Goal: Task Accomplishment & Management: Manage account settings

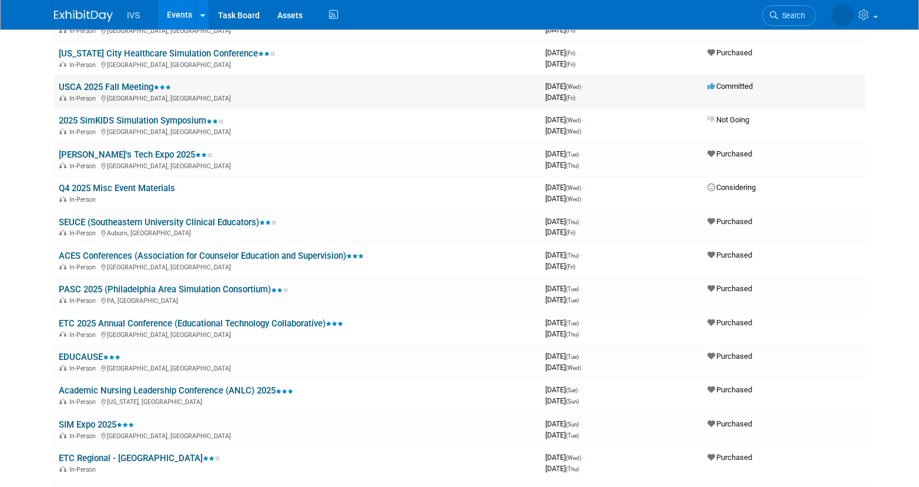
scroll to position [269, 0]
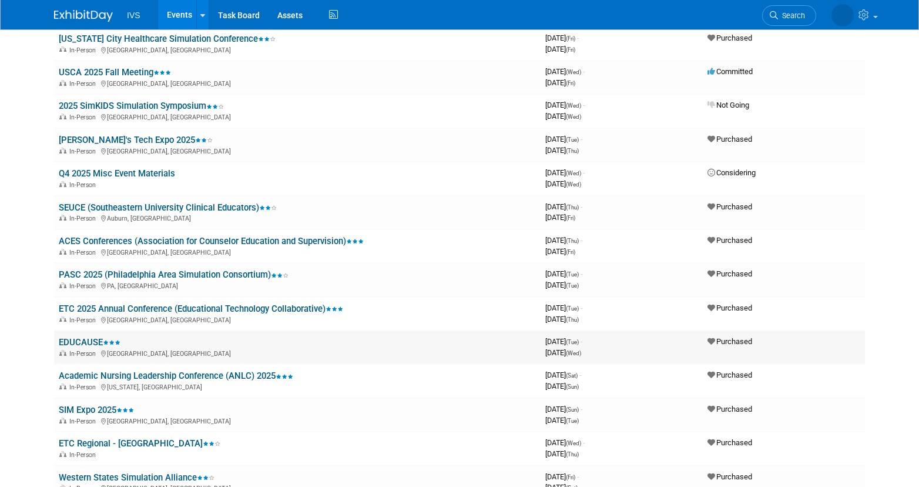
click at [84, 343] on link "EDUCAUSE" at bounding box center [90, 342] width 62 height 11
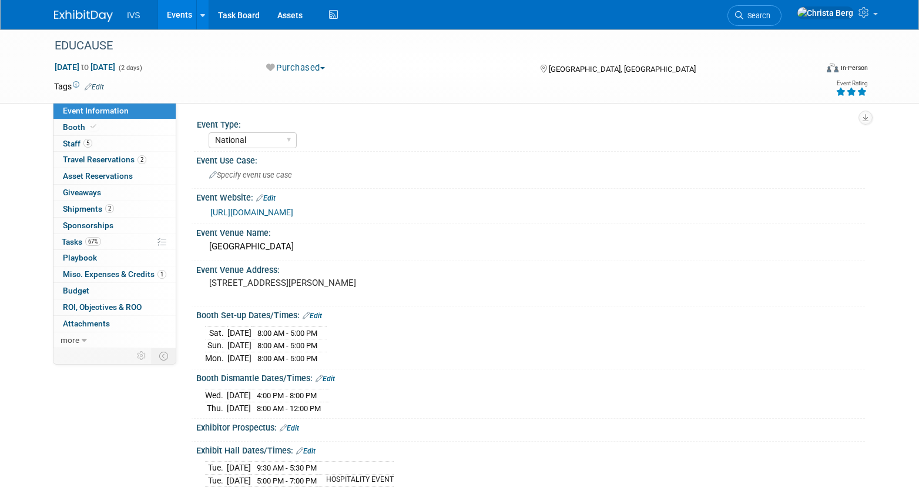
select select "National"
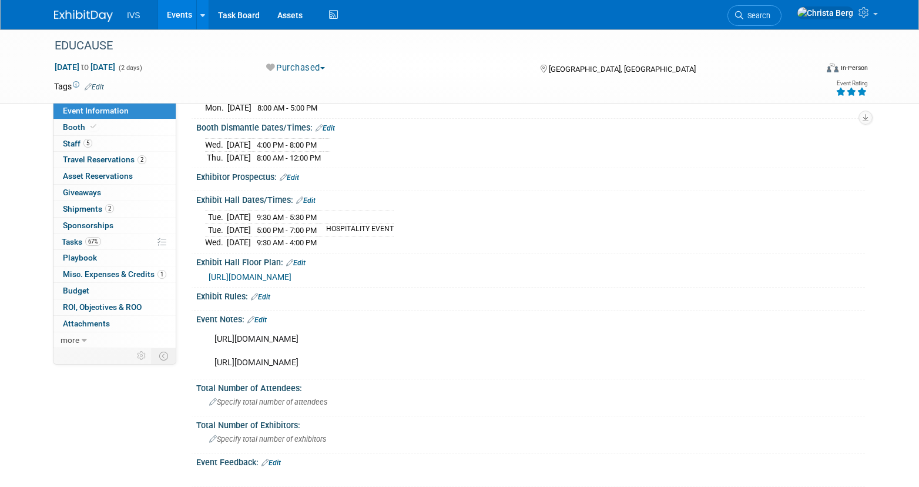
scroll to position [252, 0]
click at [115, 125] on link "Booth" at bounding box center [114, 127] width 122 height 16
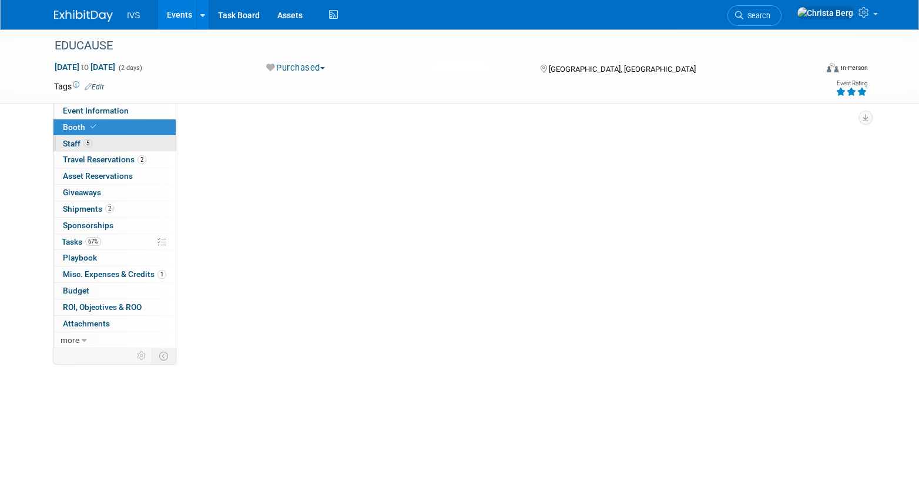
scroll to position [0, 0]
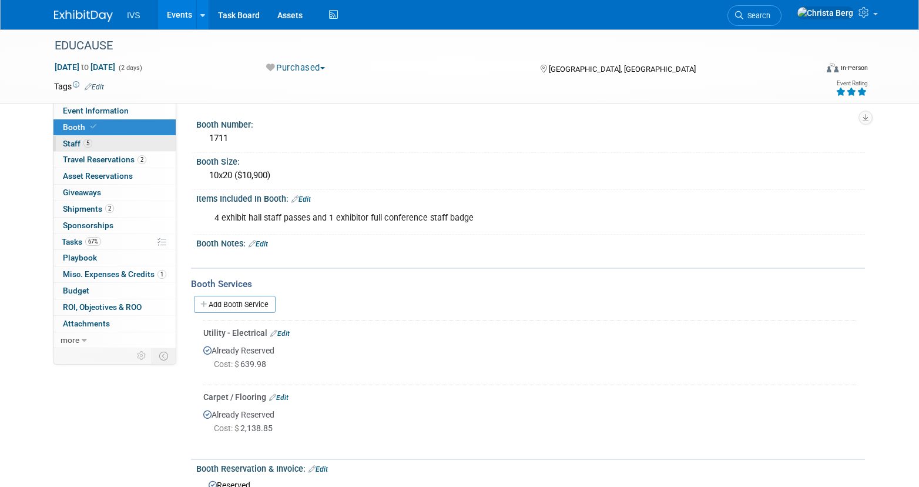
click at [122, 139] on link "5 Staff 5" at bounding box center [114, 144] width 122 height 16
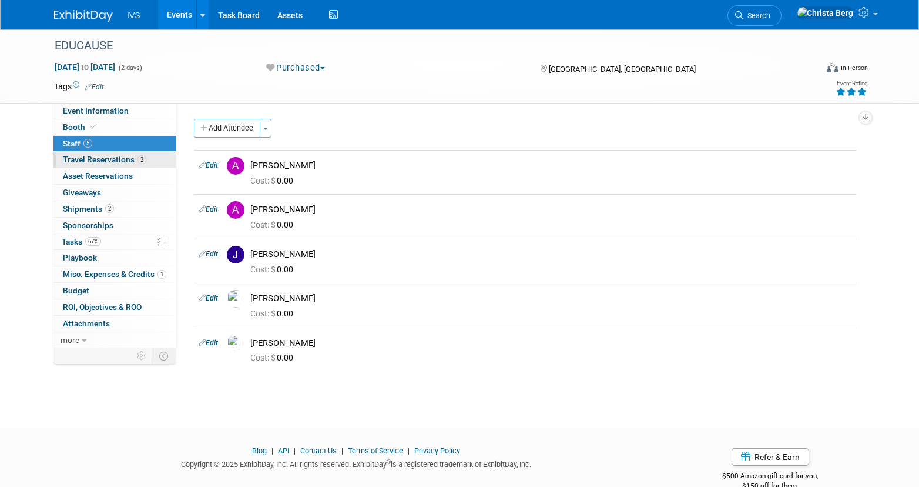
click at [122, 154] on link "2 Travel Reservations 2" at bounding box center [114, 160] width 122 height 16
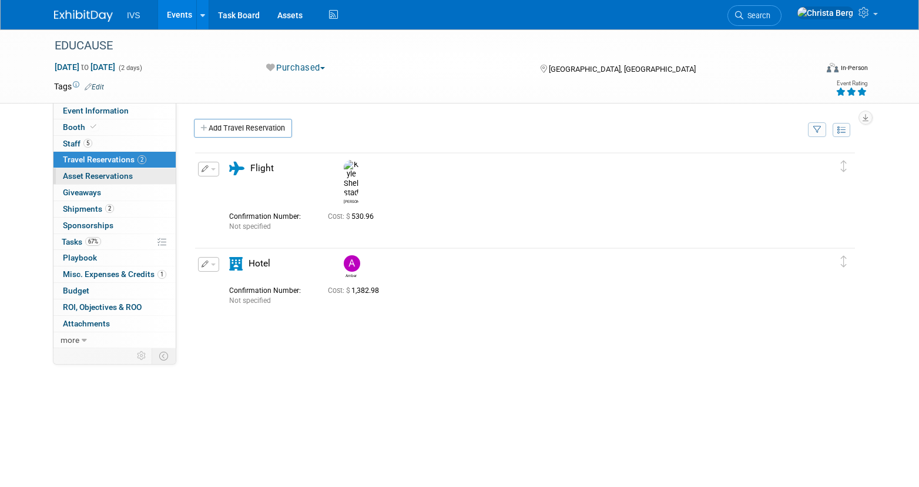
click at [130, 173] on span "Asset Reservations 0" at bounding box center [98, 175] width 70 height 9
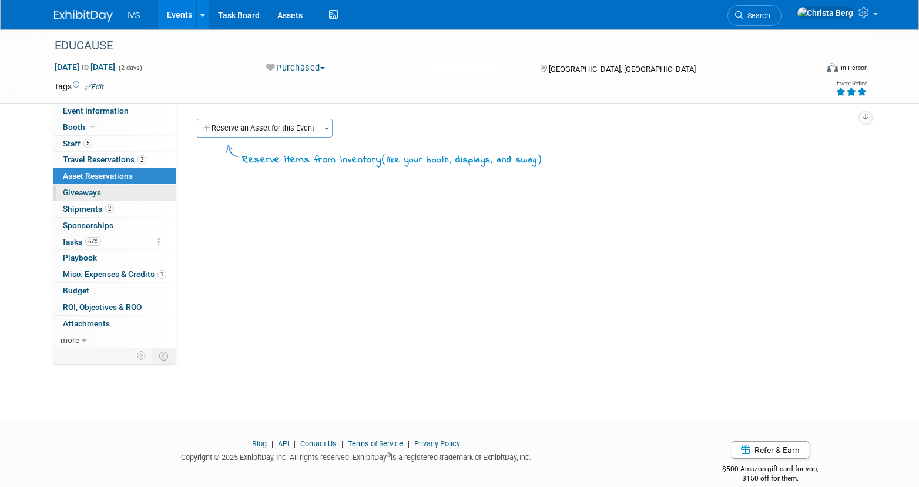
click at [126, 190] on link "0 Giveaways 0" at bounding box center [114, 193] width 122 height 16
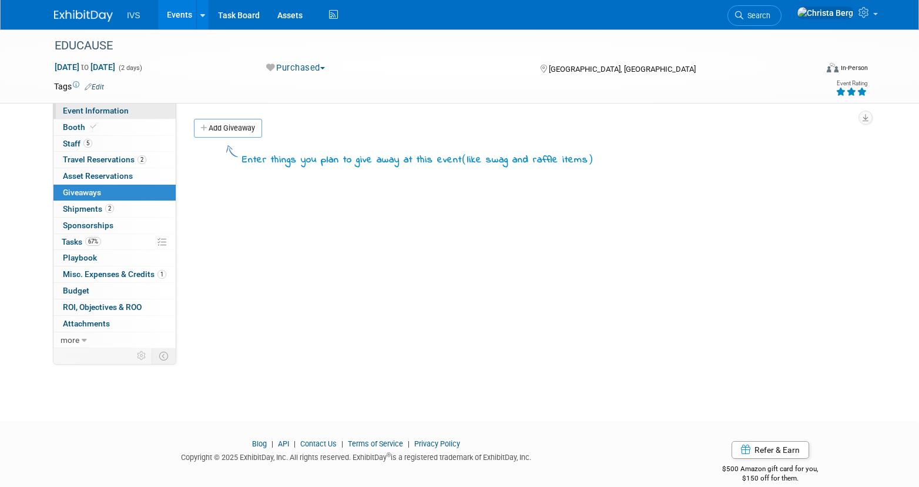
click at [133, 113] on link "Event Information" at bounding box center [114, 111] width 122 height 16
select select "National"
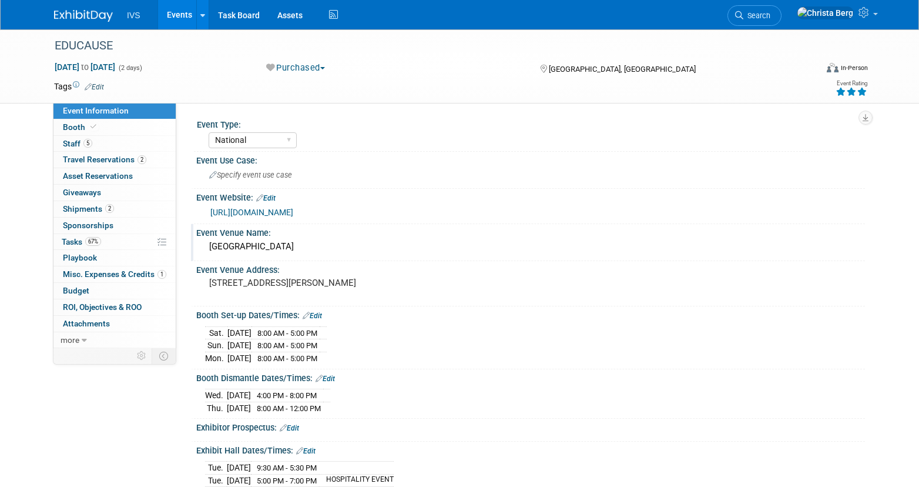
drag, startPoint x: 297, startPoint y: 249, endPoint x: 204, endPoint y: 247, distance: 92.9
click at [204, 247] on div "[GEOGRAPHIC_DATA]" at bounding box center [530, 246] width 669 height 19
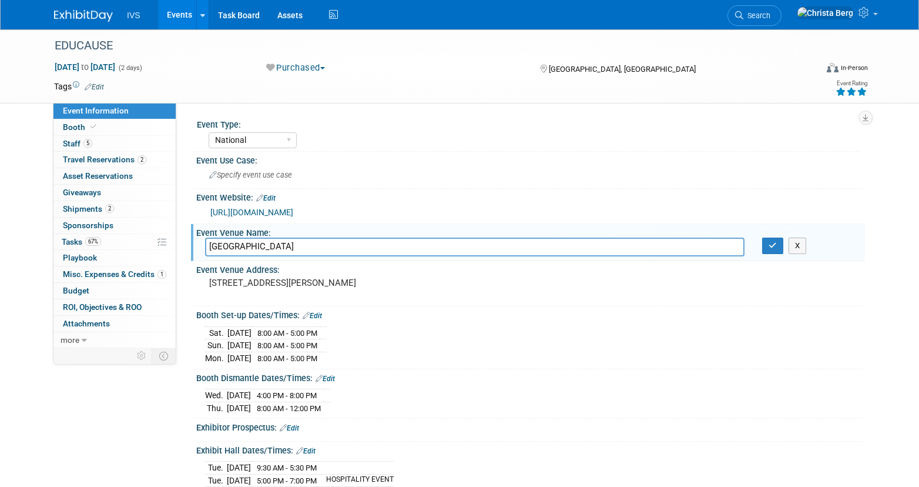
drag, startPoint x: 286, startPoint y: 247, endPoint x: 187, endPoint y: 240, distance: 99.0
click at [187, 240] on div "Event Type: National Regional Sponsorship Event Use Case: Edit" at bounding box center [520, 225] width 689 height 245
type input "[GEOGRAPHIC_DATA]"
